Goal: Find specific page/section: Find specific page/section

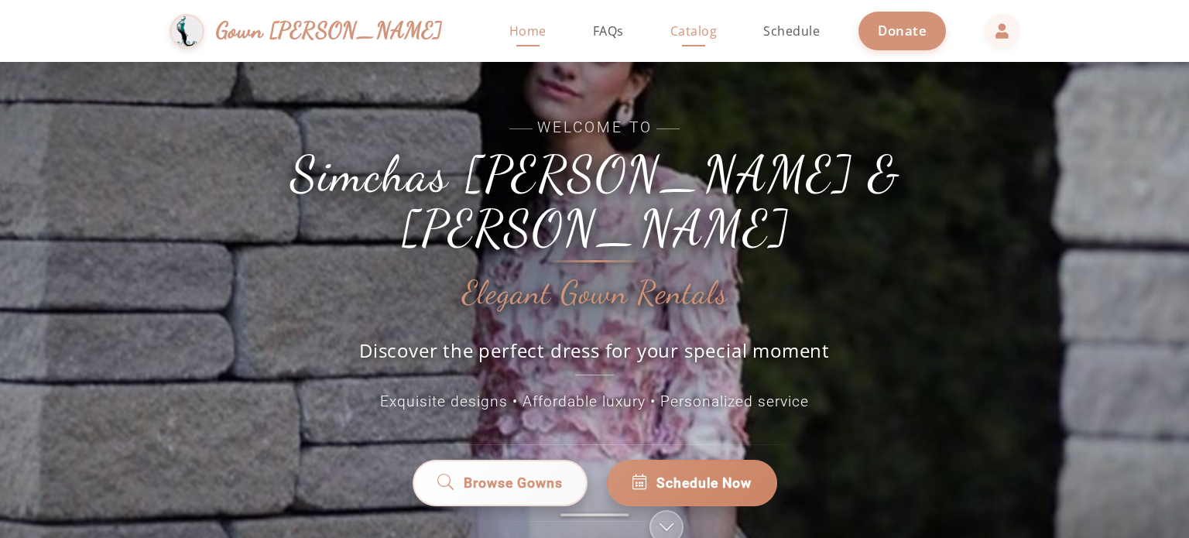
click at [670, 36] on span "Catalog" at bounding box center [693, 30] width 47 height 17
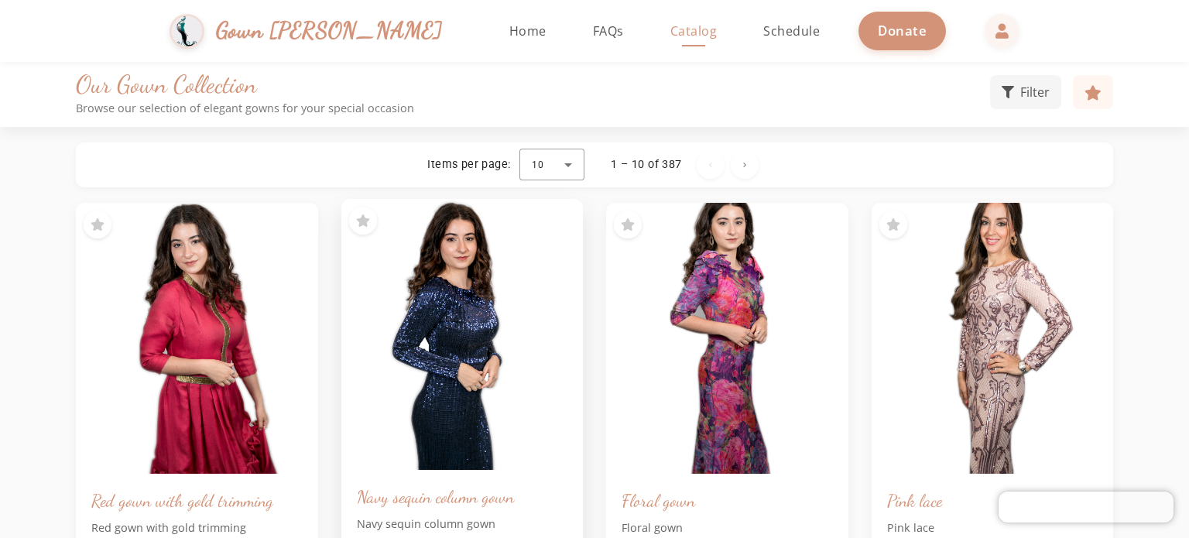
scroll to position [3, 0]
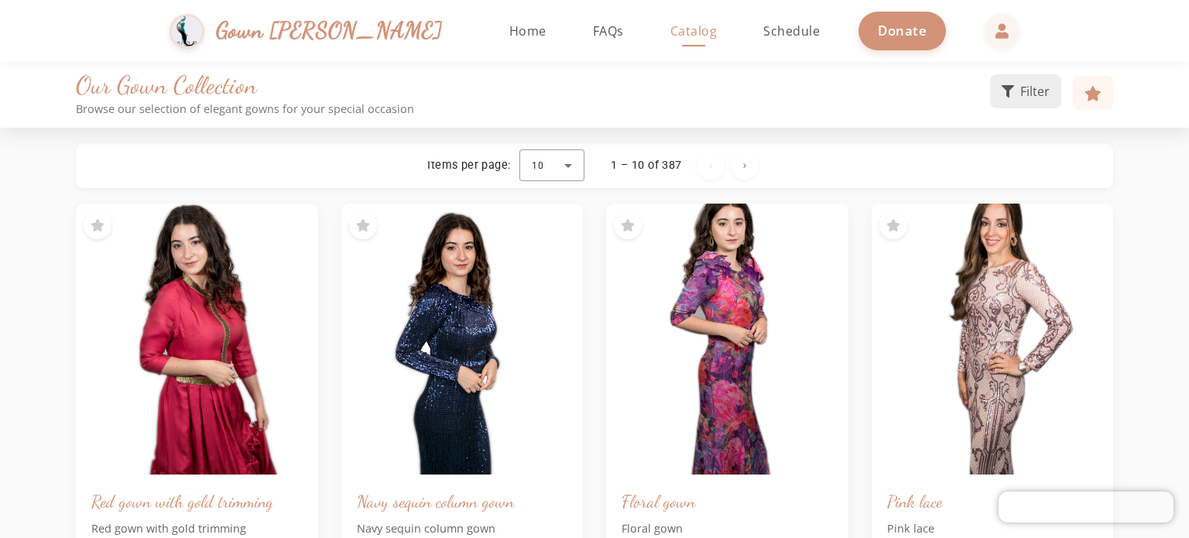
click at [1015, 101] on button "Filter" at bounding box center [1025, 91] width 71 height 34
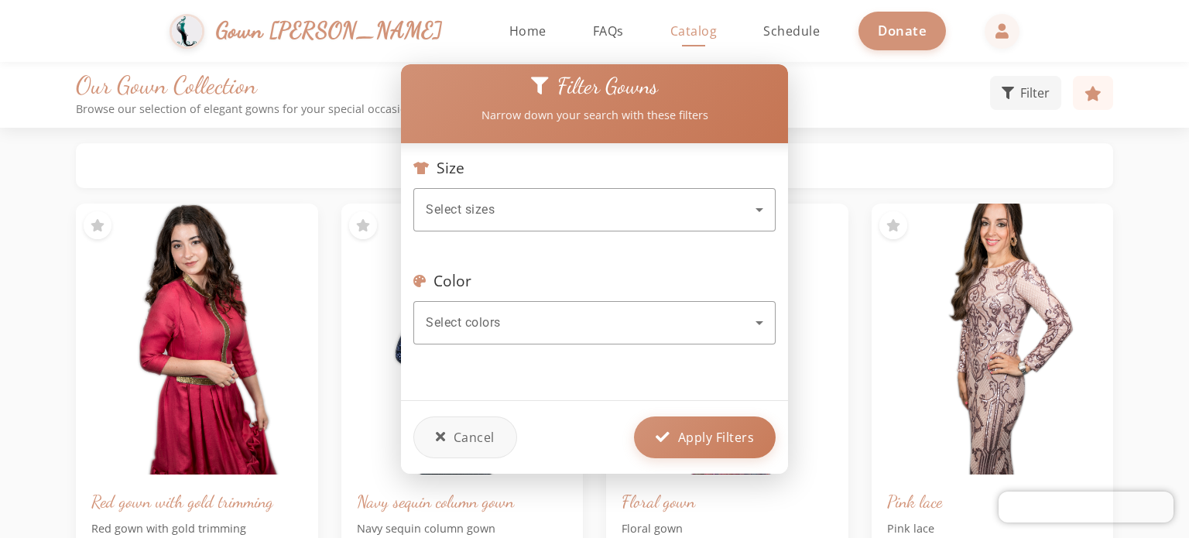
click at [478, 231] on div at bounding box center [594, 239] width 362 height 17
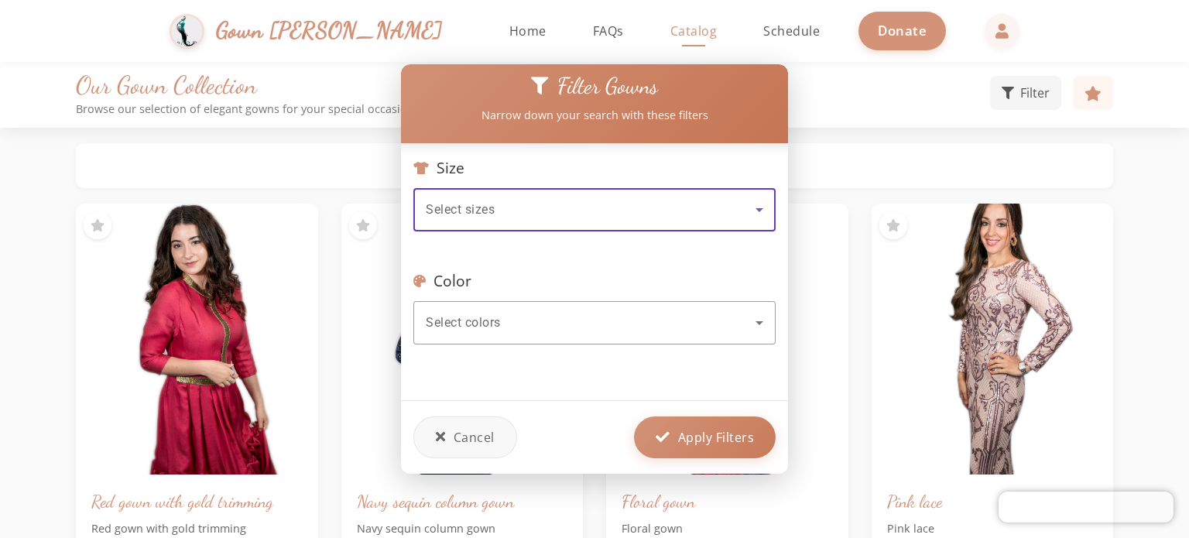
click at [487, 202] on span "Select sizes" at bounding box center [460, 209] width 69 height 15
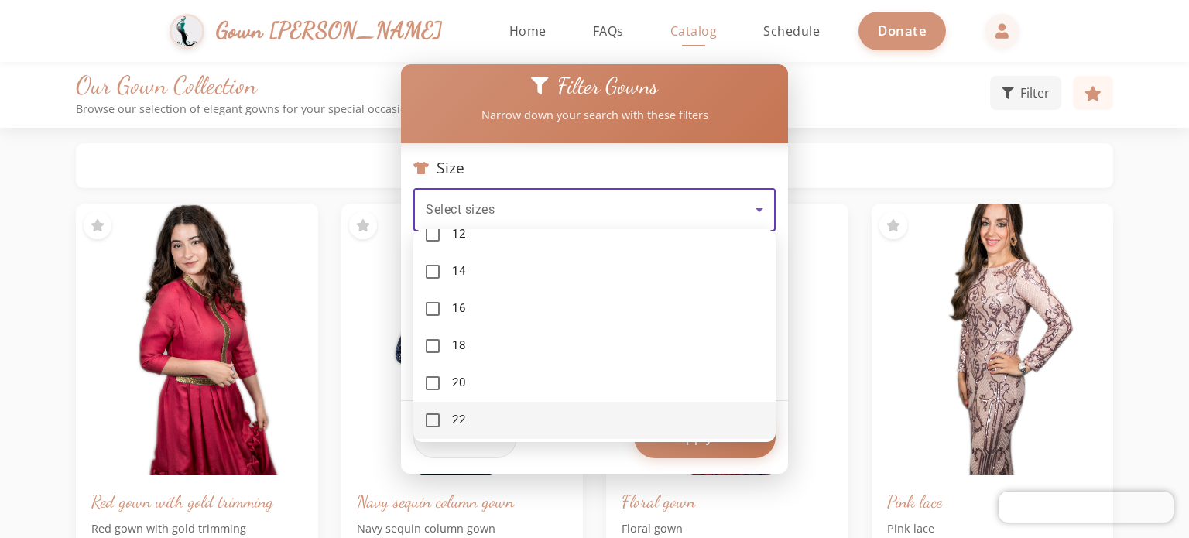
scroll to position [324, 0]
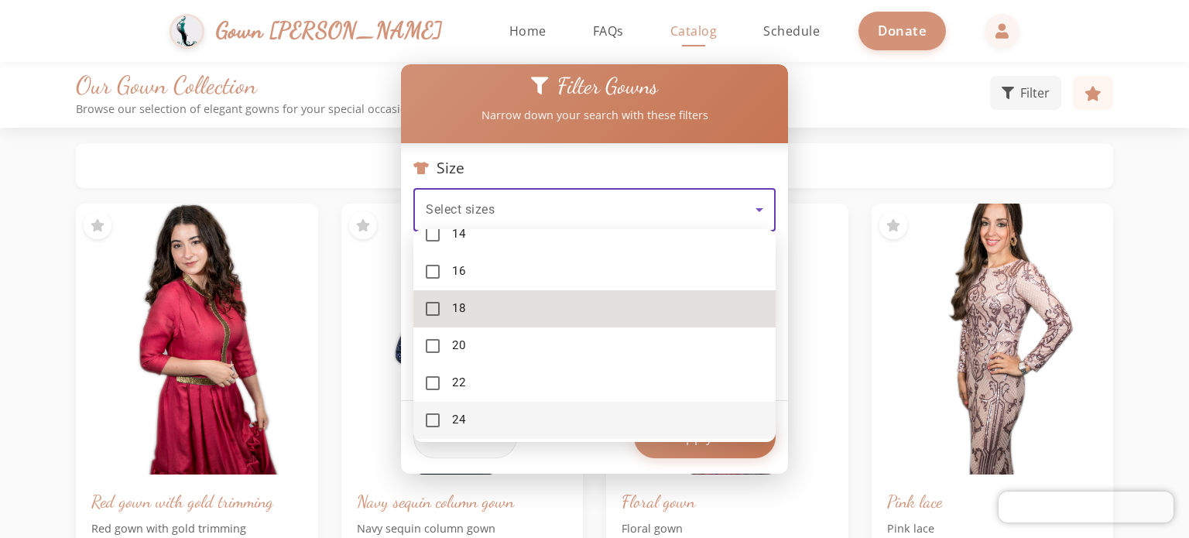
click at [642, 311] on mat-option "18" at bounding box center [594, 308] width 362 height 37
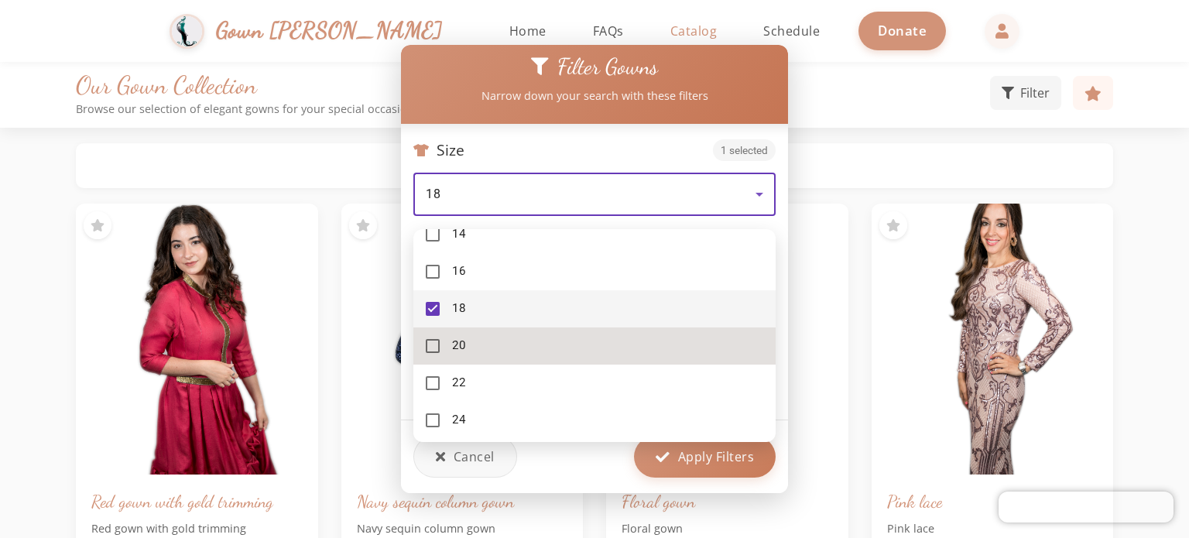
click at [636, 334] on mat-option "20" at bounding box center [594, 345] width 362 height 37
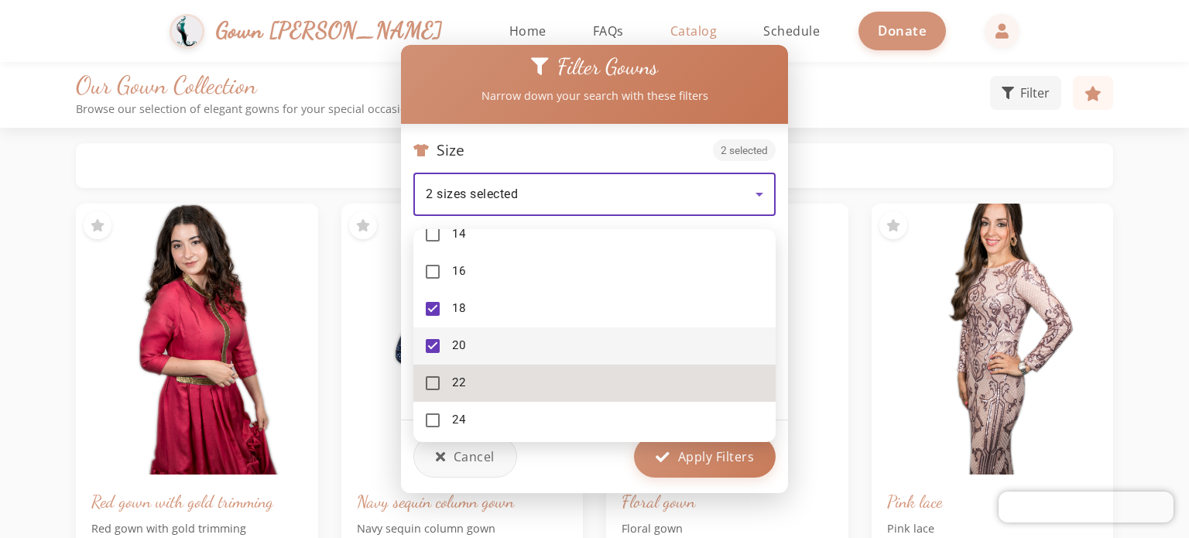
click at [627, 382] on mat-option "22" at bounding box center [594, 382] width 362 height 37
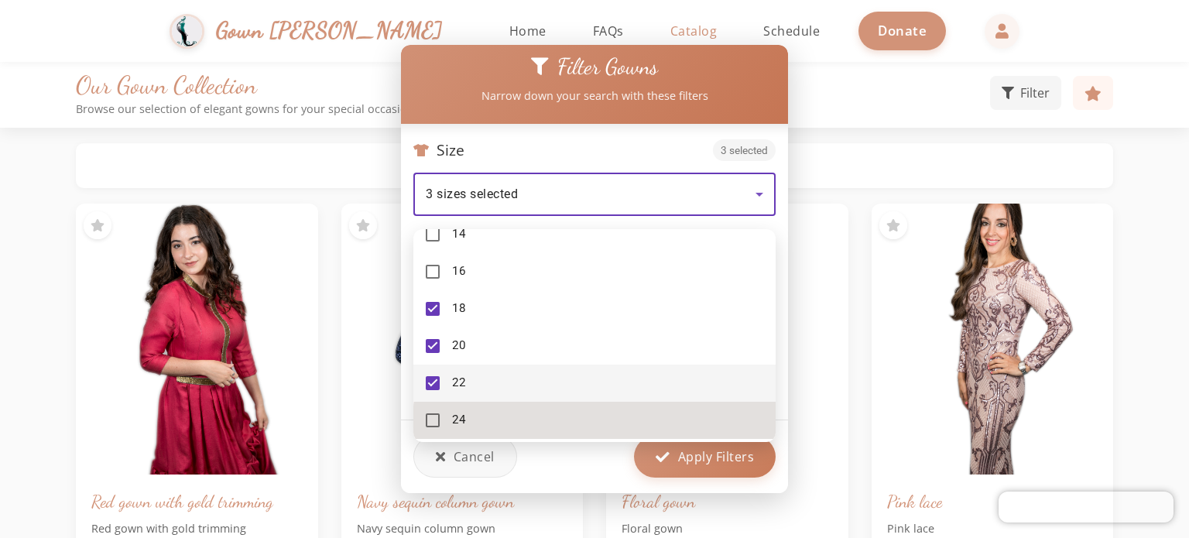
click at [622, 423] on mat-option "24" at bounding box center [594, 420] width 362 height 37
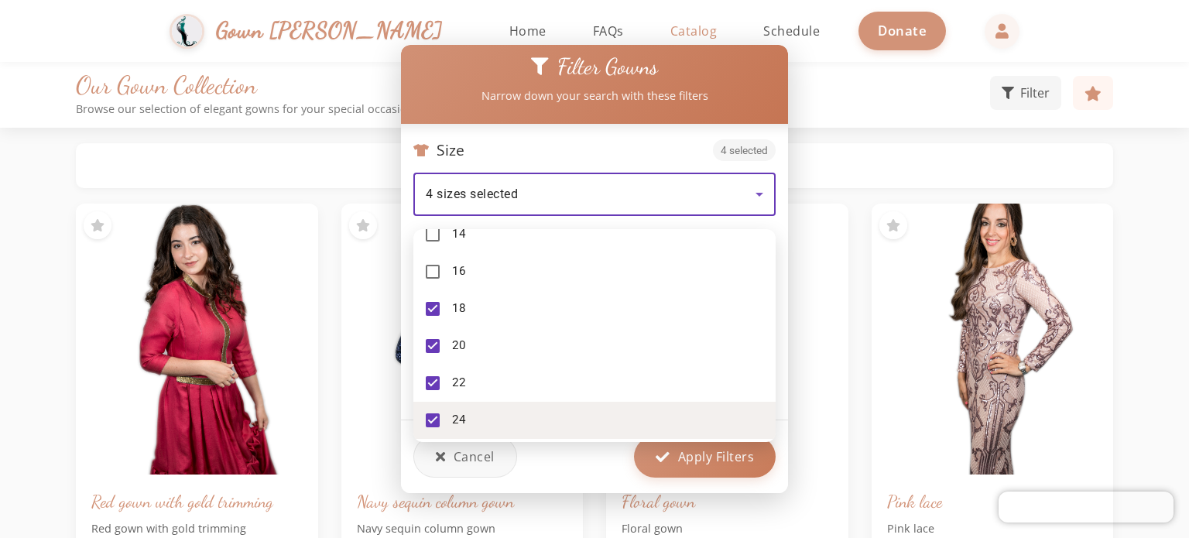
scroll to position [361, 0]
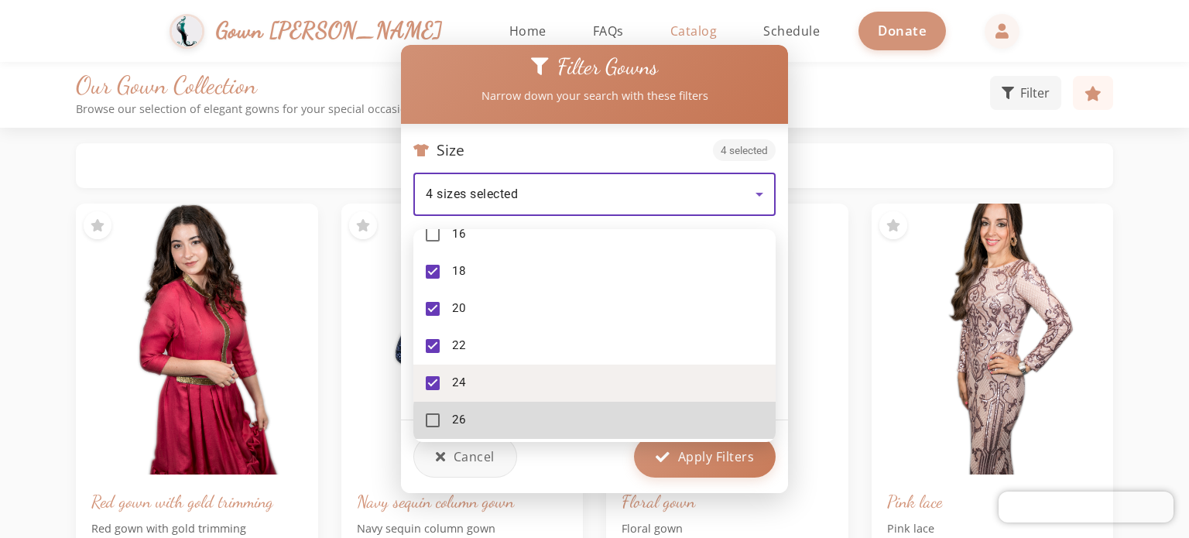
click at [622, 423] on mat-option "26" at bounding box center [594, 420] width 362 height 37
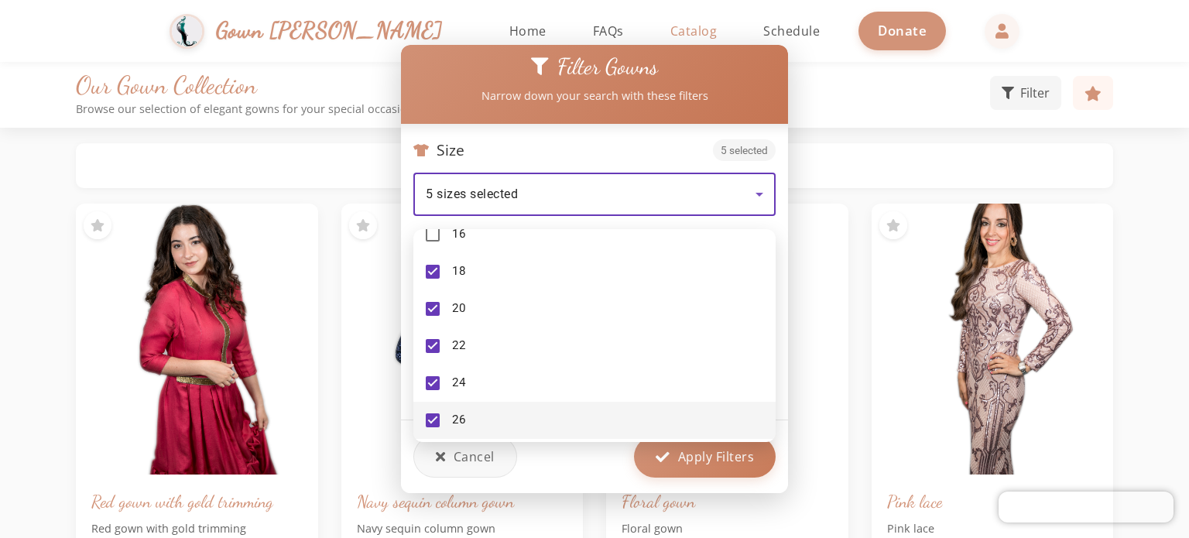
click at [693, 460] on div at bounding box center [594, 269] width 1189 height 538
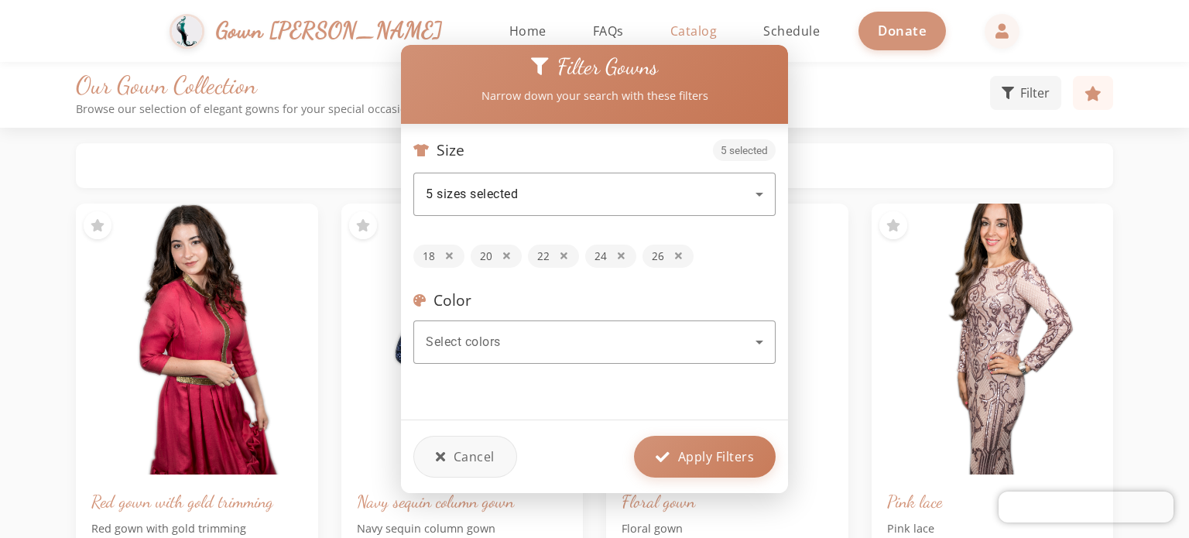
click at [693, 460] on button "Apply Filters" at bounding box center [705, 457] width 142 height 42
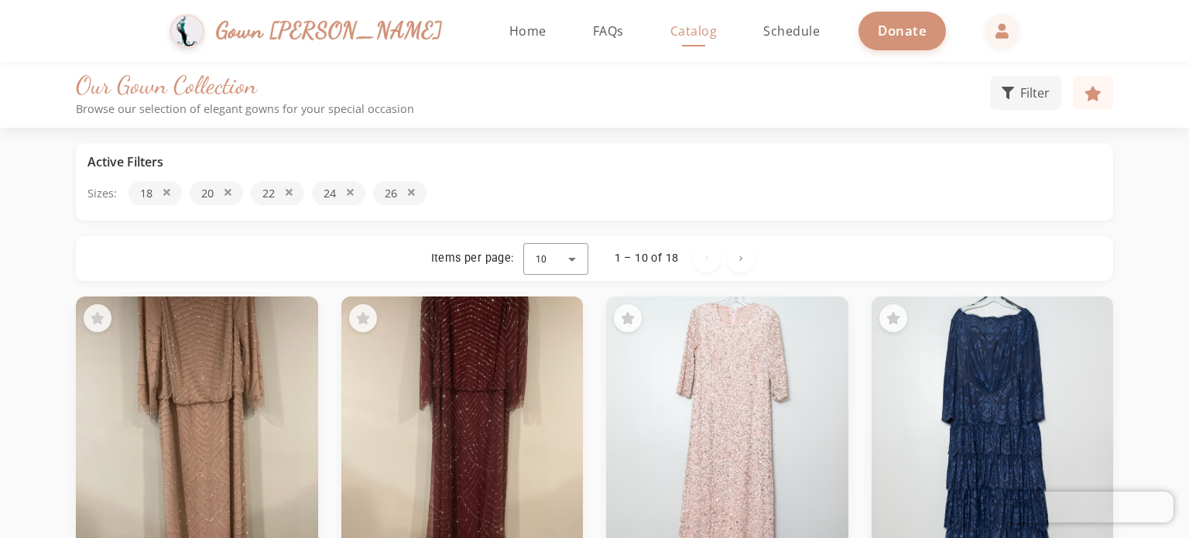
scroll to position [0, 0]
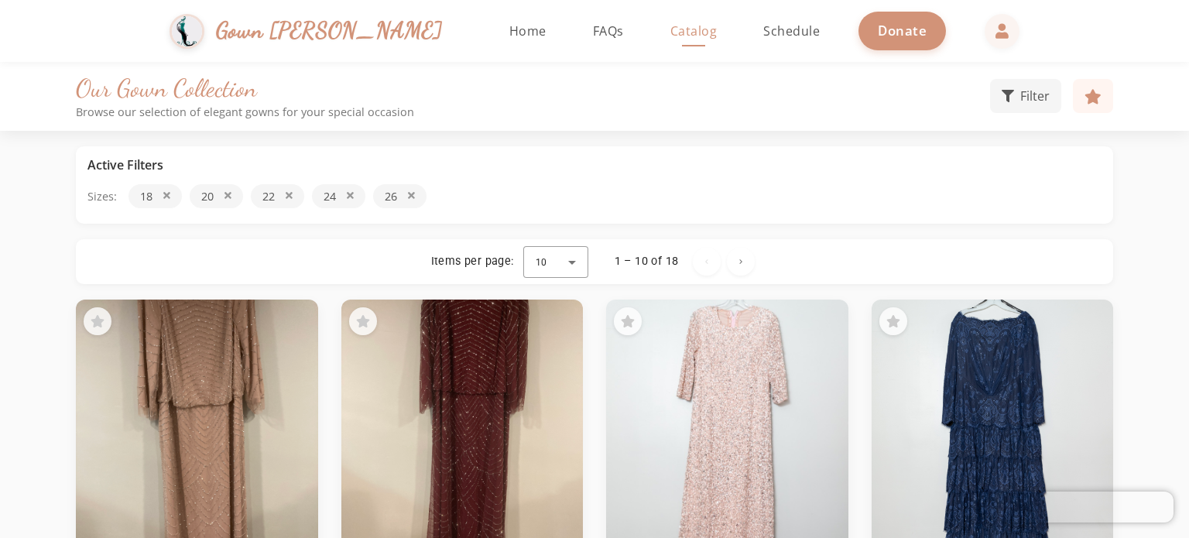
click at [714, 348] on img at bounding box center [727, 434] width 242 height 271
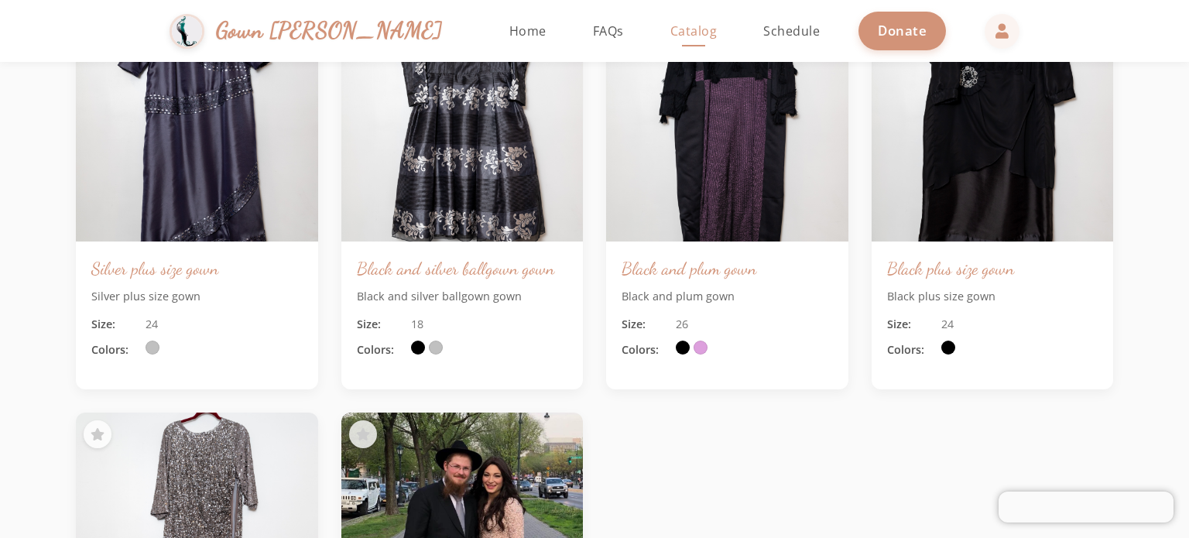
scroll to position [1948, 0]
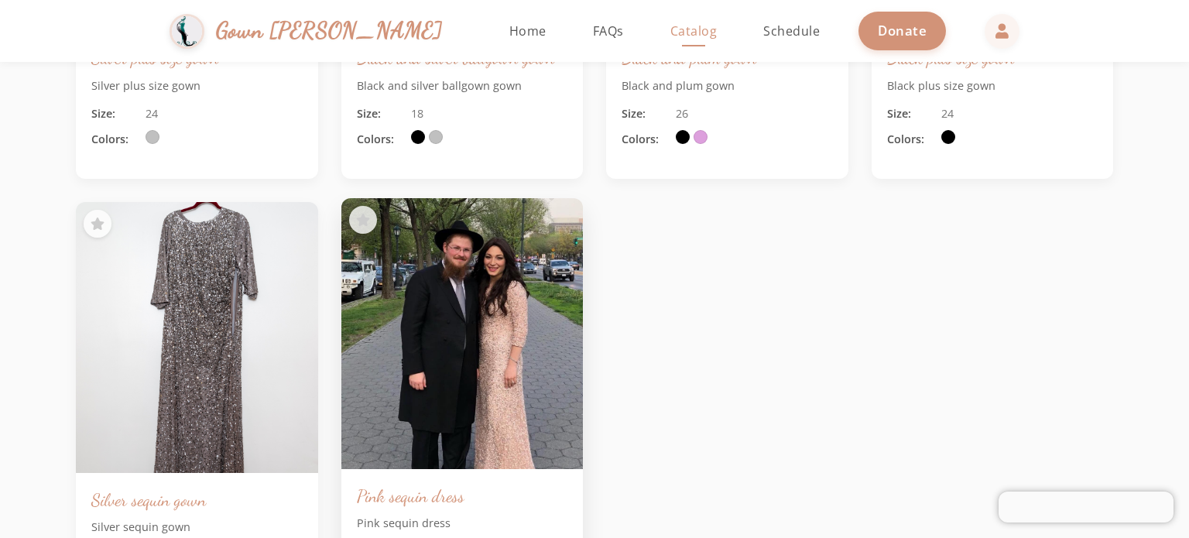
click at [359, 353] on img at bounding box center [462, 333] width 254 height 285
click at [421, 364] on img at bounding box center [462, 333] width 254 height 285
click at [444, 469] on div "Pink sequin dress Pink sequin dress Size: [DATE] Colors:" at bounding box center [462, 542] width 242 height 147
click at [443, 484] on h3 "Pink sequin dress" at bounding box center [462, 495] width 211 height 22
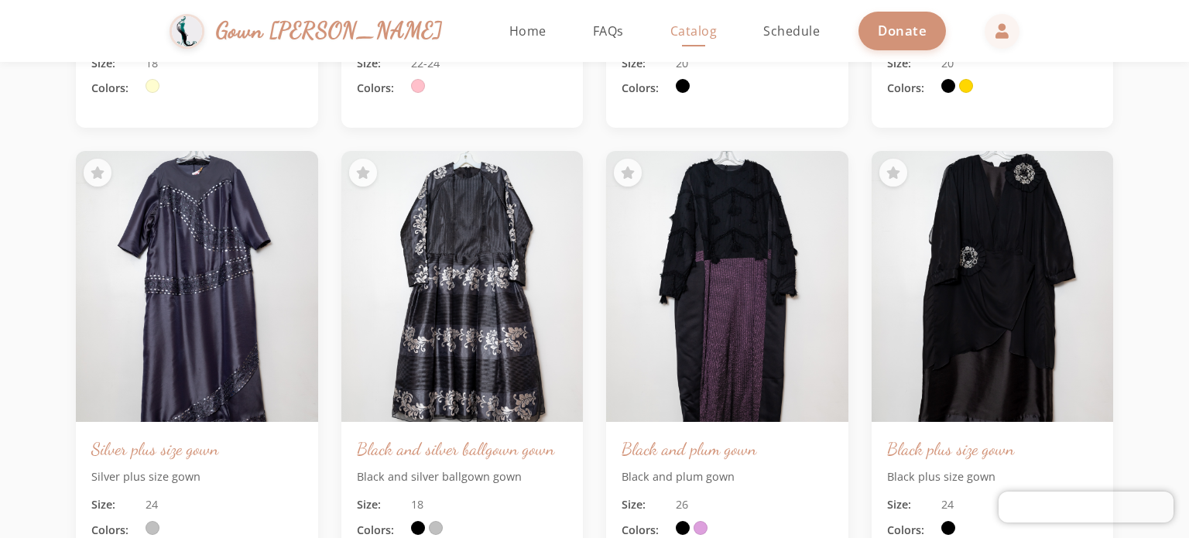
scroll to position [1551, 0]
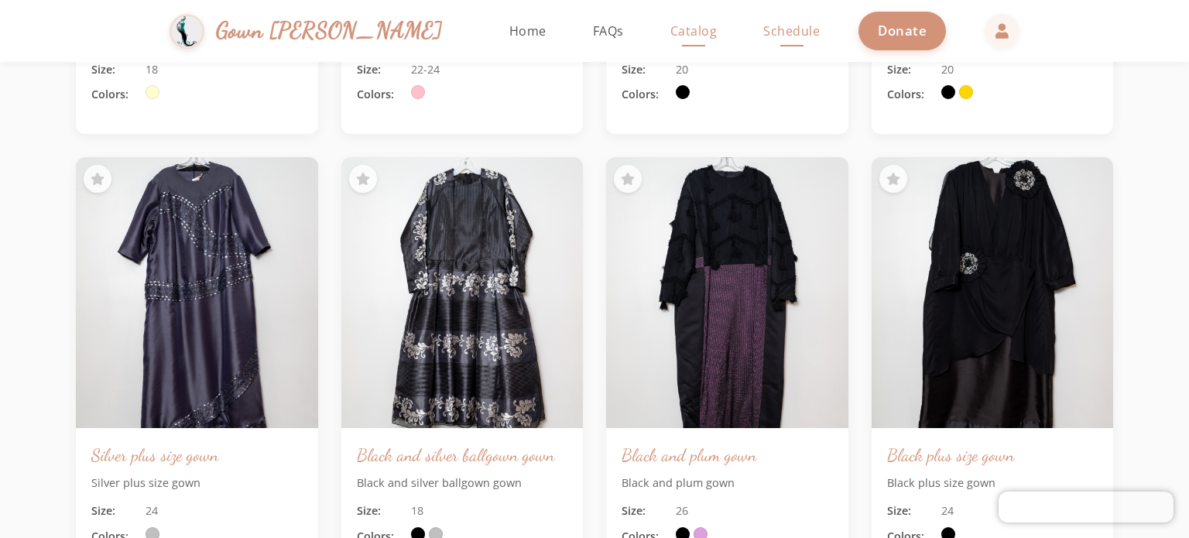
click at [763, 31] on span "Schedule" at bounding box center [791, 30] width 56 height 17
